Goal: Communication & Community: Answer question/provide support

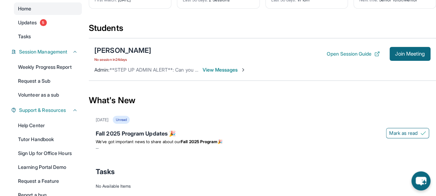
scroll to position [54, 0]
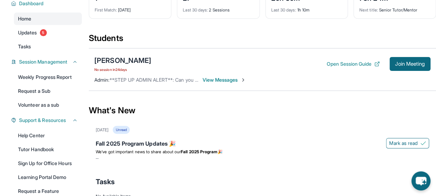
click at [228, 80] on span "View Messages" at bounding box center [223, 79] width 43 height 7
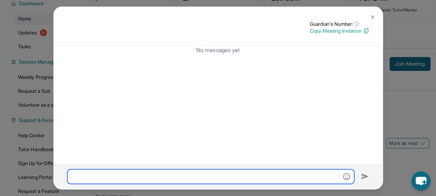
click at [211, 175] on input "text" at bounding box center [210, 176] width 287 height 15
type input "***"
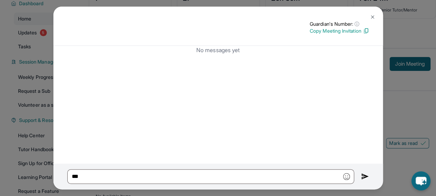
click at [365, 175] on img at bounding box center [365, 176] width 8 height 8
click at [406, 129] on div "Guardian's Number: ⓘ This isn't the guardian's real number — it's a private for…" at bounding box center [218, 98] width 436 height 196
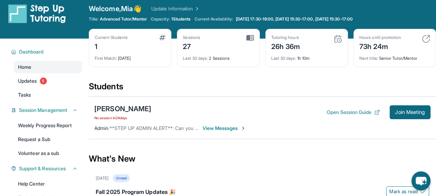
scroll to position [6, 0]
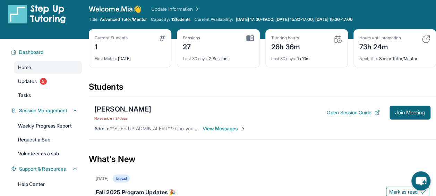
click at [128, 55] on div "First Match : [DATE]" at bounding box center [130, 57] width 71 height 10
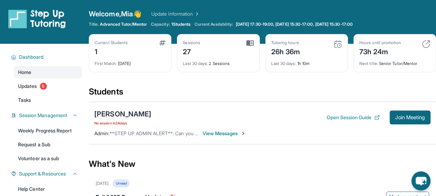
scroll to position [2, 0]
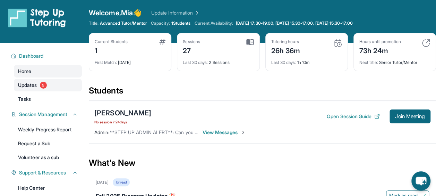
click at [41, 83] on span "5" at bounding box center [43, 84] width 7 height 7
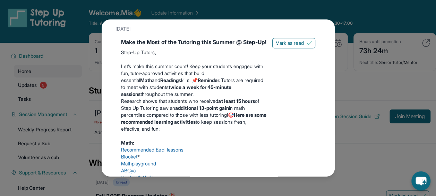
scroll to position [150, 0]
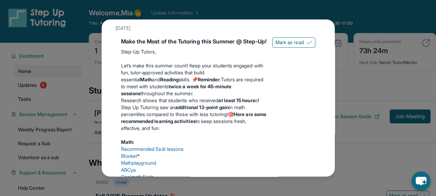
click at [352, 89] on div "Updates [DATE] Fall 2025 Program Updates 🎉 We’ve got important news to share ab…" at bounding box center [218, 98] width 436 height 196
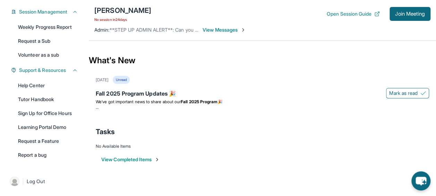
scroll to position [0, 0]
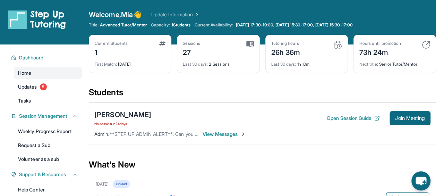
click at [226, 136] on span "View Messages" at bounding box center [223, 133] width 43 height 7
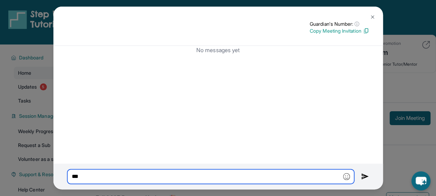
click at [183, 174] on input "***" at bounding box center [210, 176] width 287 height 15
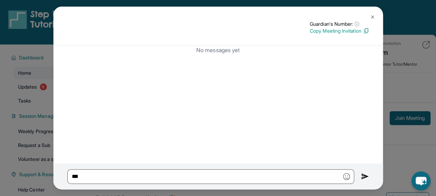
click at [362, 178] on img at bounding box center [365, 176] width 8 height 8
click at [408, 90] on div "Guardian's Number: ⓘ This isn't the guardian's real number — it's a private for…" at bounding box center [218, 98] width 436 height 196
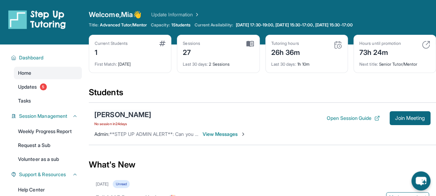
click at [131, 113] on div "[PERSON_NAME]" at bounding box center [122, 115] width 57 height 10
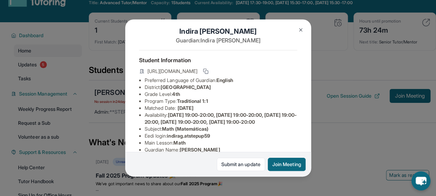
scroll to position [153, 0]
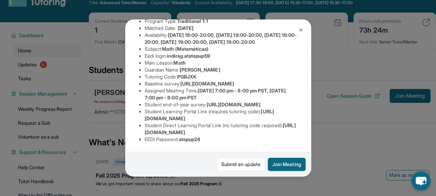
click at [343, 129] on div "[PERSON_NAME] Guardian: [PERSON_NAME] Student Information [URL][DOMAIN_NAME] Pr…" at bounding box center [218, 98] width 436 height 196
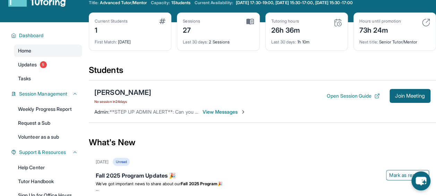
scroll to position [0, 0]
